Goal: Task Accomplishment & Management: Use online tool/utility

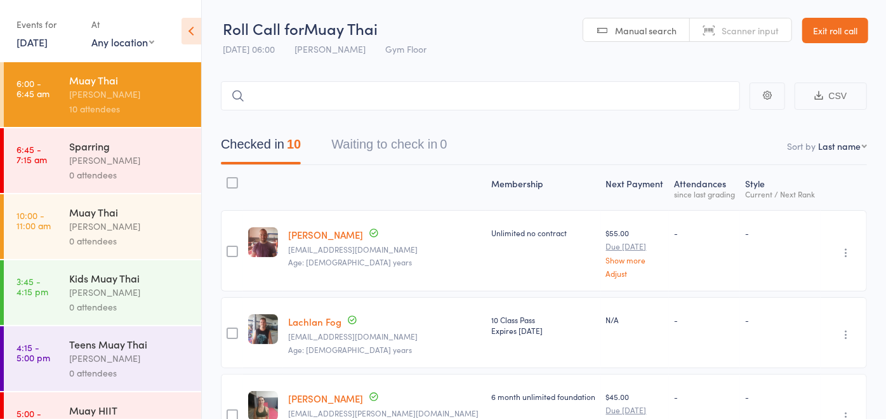
drag, startPoint x: 0, startPoint y: 0, endPoint x: 175, endPoint y: 149, distance: 229.6
click at [175, 149] on div "Sparring" at bounding box center [129, 146] width 121 height 14
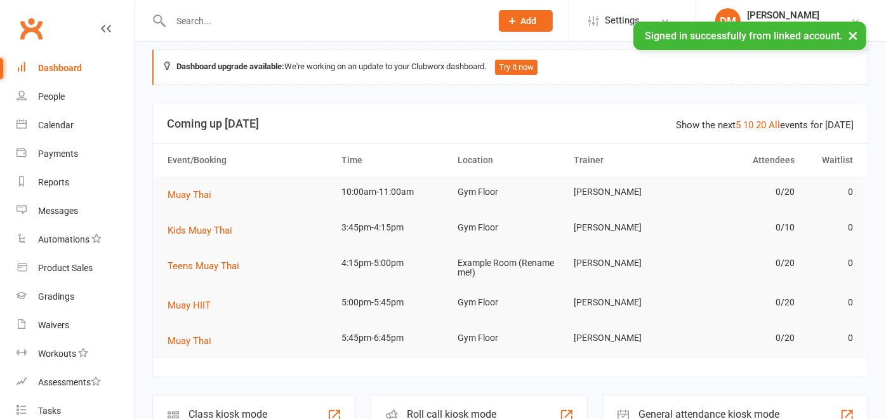
scroll to position [141, 0]
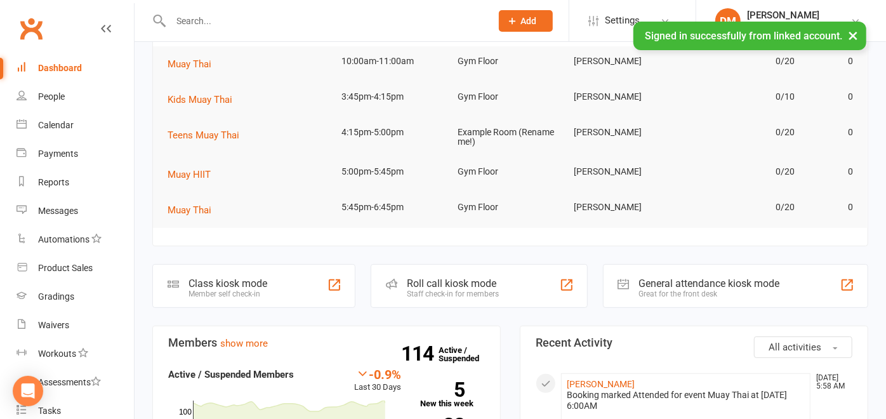
click at [399, 286] on div at bounding box center [391, 283] width 15 height 15
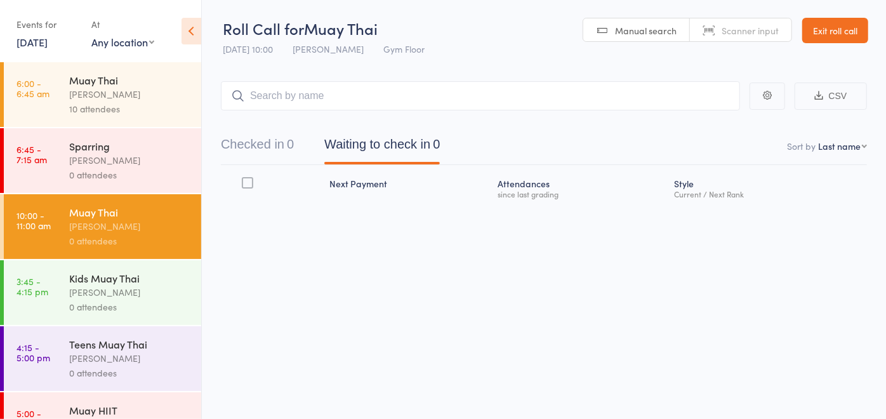
click at [173, 168] on div "0 attendees" at bounding box center [129, 175] width 121 height 15
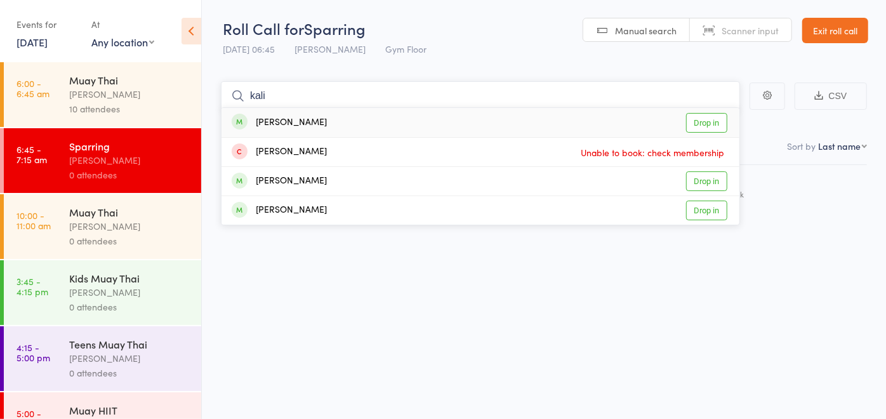
type input "kali"
click at [287, 126] on div "[PERSON_NAME]" at bounding box center [279, 122] width 95 height 15
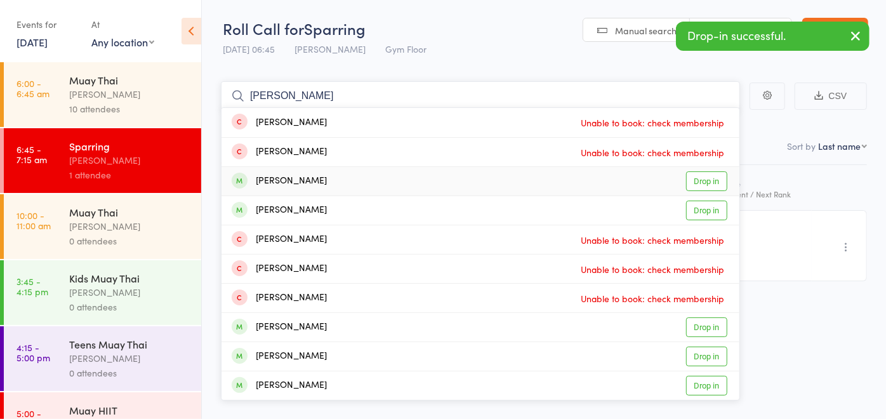
type input "jon"
click at [296, 180] on div "[PERSON_NAME]" at bounding box center [279, 181] width 95 height 15
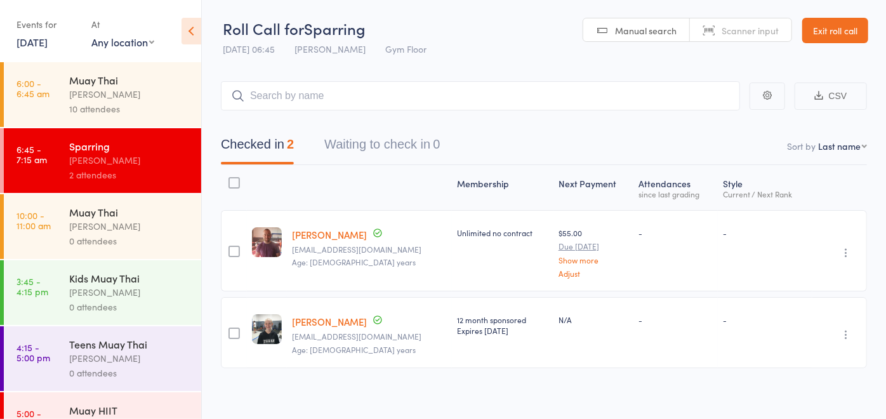
click at [161, 208] on div "Muay Thai" at bounding box center [129, 212] width 121 height 14
